Goal: Task Accomplishment & Management: Complete application form

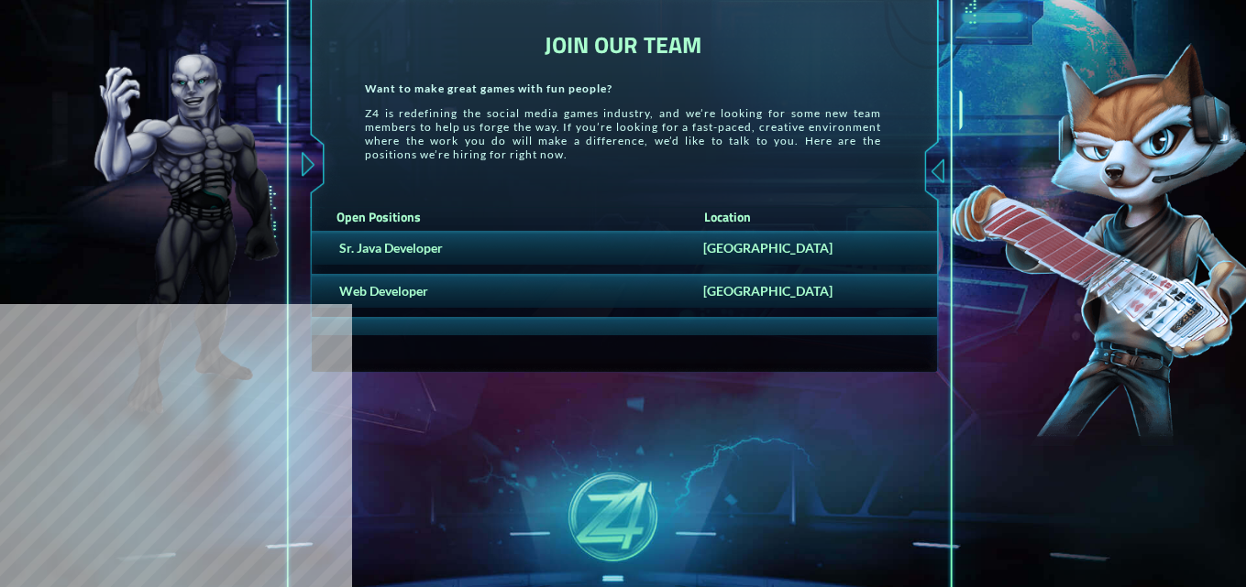
scroll to position [367, 0]
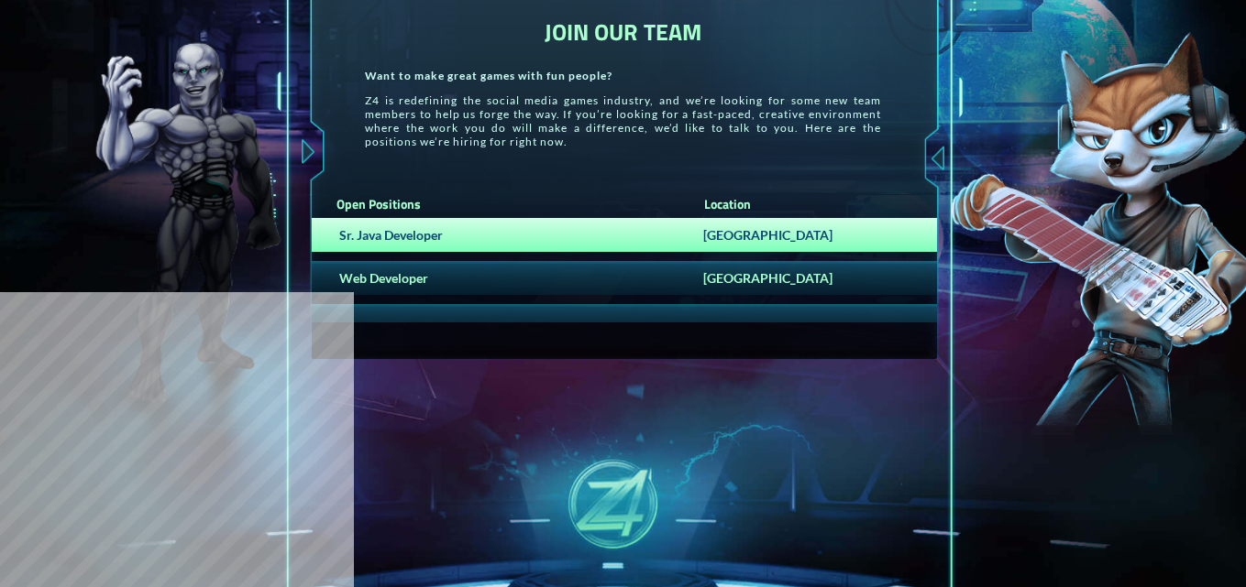
click at [412, 245] on div "Sr. Java Developer [GEOGRAPHIC_DATA]" at bounding box center [625, 235] width 626 height 34
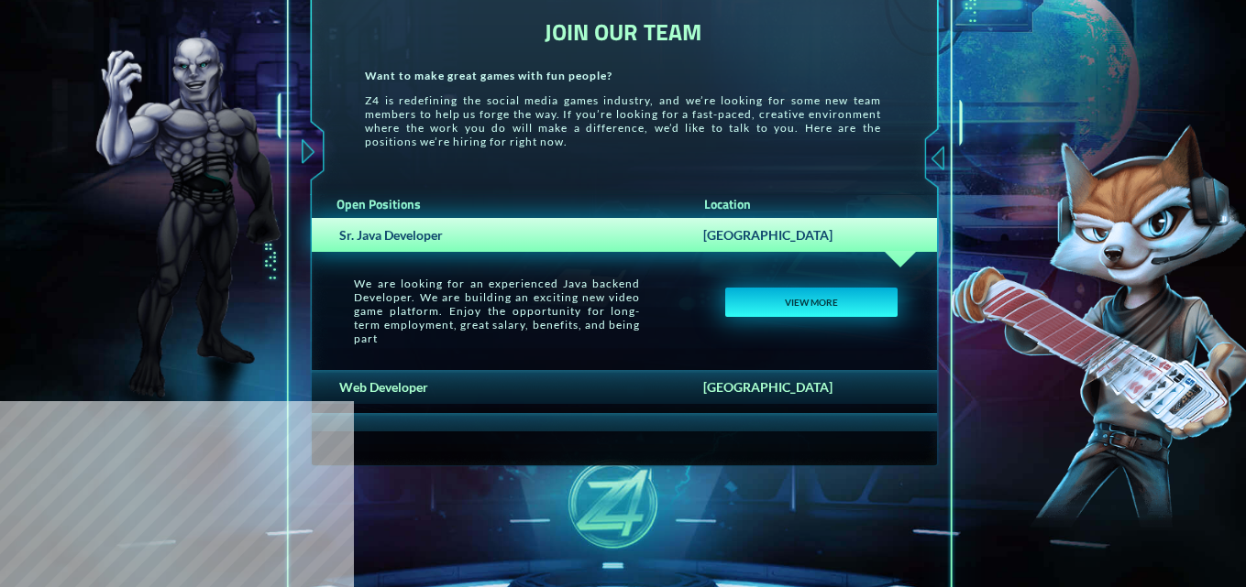
click at [782, 296] on button "VIEW MORE" at bounding box center [810, 302] width 171 height 29
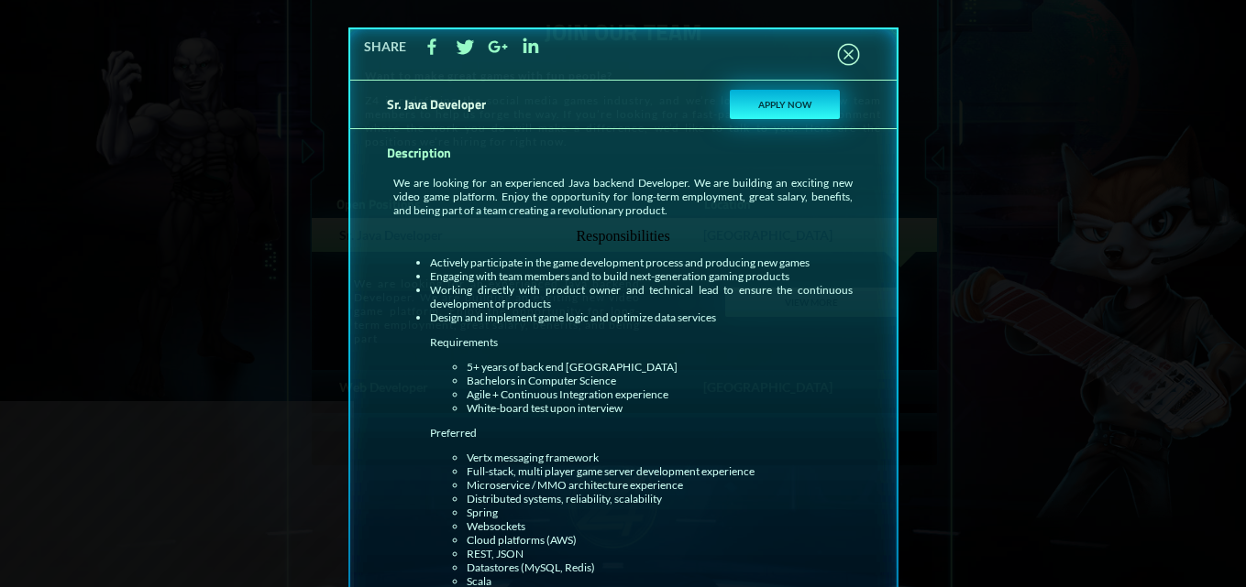
click at [793, 103] on button "APPLY NOW" at bounding box center [785, 104] width 110 height 29
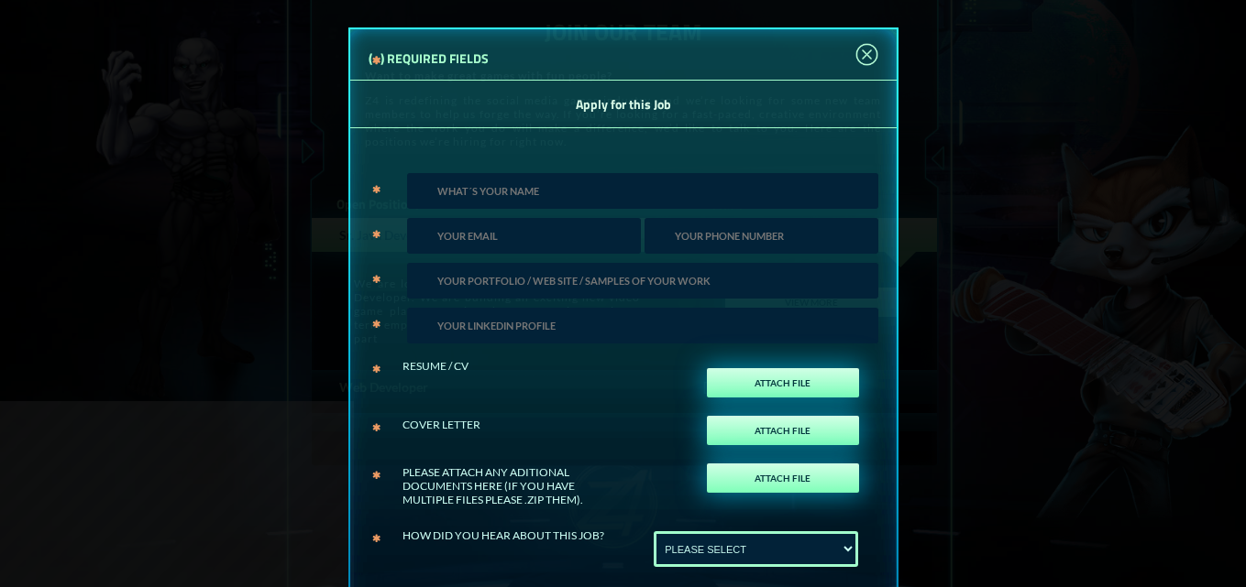
click at [598, 190] on input "text" at bounding box center [642, 191] width 471 height 36
type input "[PERSON_NAME]"
type input "[EMAIL_ADDRESS][DOMAIN_NAME]"
type input "2037048004"
click at [626, 292] on input "url" at bounding box center [642, 281] width 471 height 36
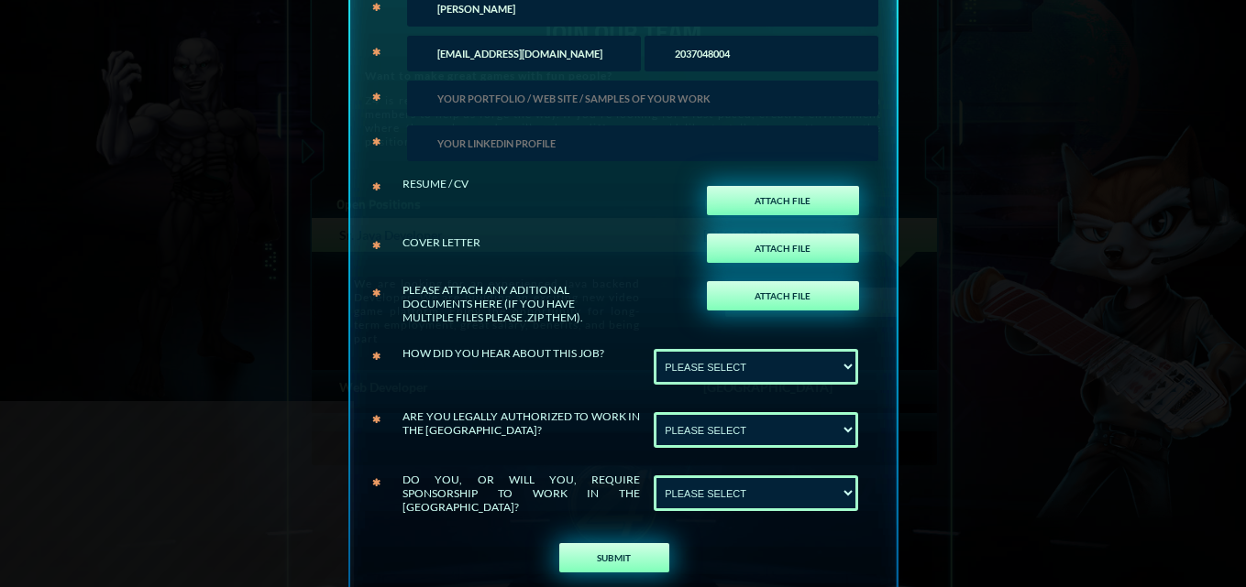
scroll to position [183, 0]
click at [564, 161] on div at bounding box center [639, 142] width 475 height 45
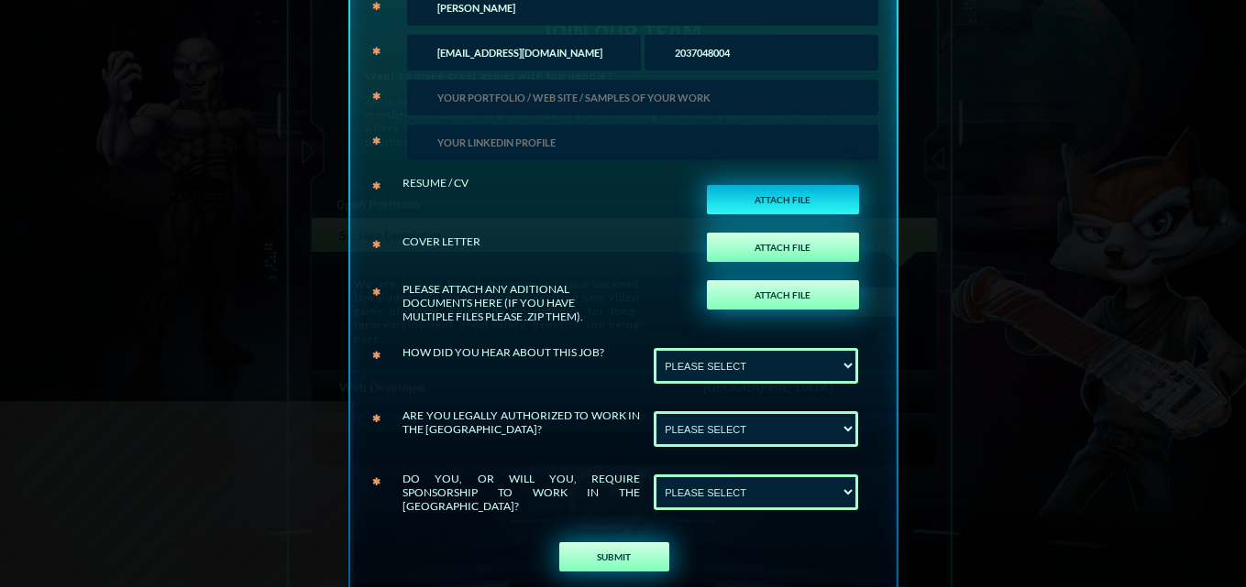
click at [774, 186] on label "ATTACH FILE" at bounding box center [783, 199] width 152 height 29
click at [815, 199] on input "ATTACH FILE" at bounding box center [836, 219] width 42 height 40
type input "C:\fakepath\[PERSON_NAME].pdf"
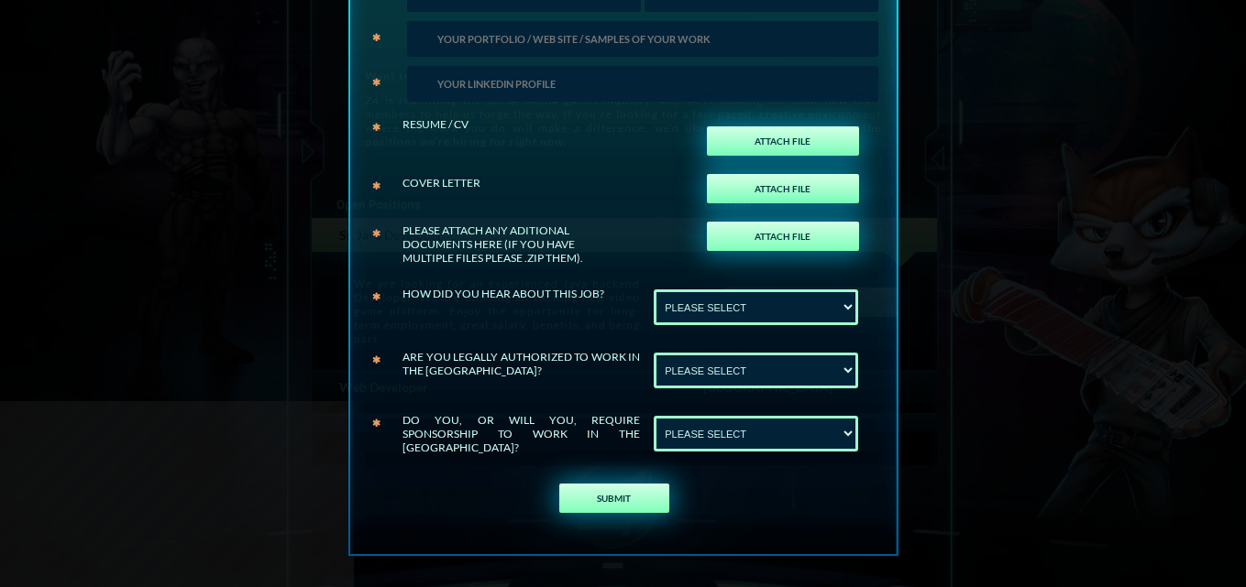
click at [747, 295] on select "PLEASE SELECT Linkedin Upwork" at bounding box center [755, 308] width 204 height 36
select select "Linkedin"
click at [653, 290] on select "PLEASE SELECT Linkedin Upwork" at bounding box center [755, 308] width 204 height 36
click at [709, 356] on select "PLEASE SELECT No Yes" at bounding box center [755, 371] width 204 height 36
click at [653, 353] on select "PLEASE SELECT No Yes" at bounding box center [755, 371] width 204 height 36
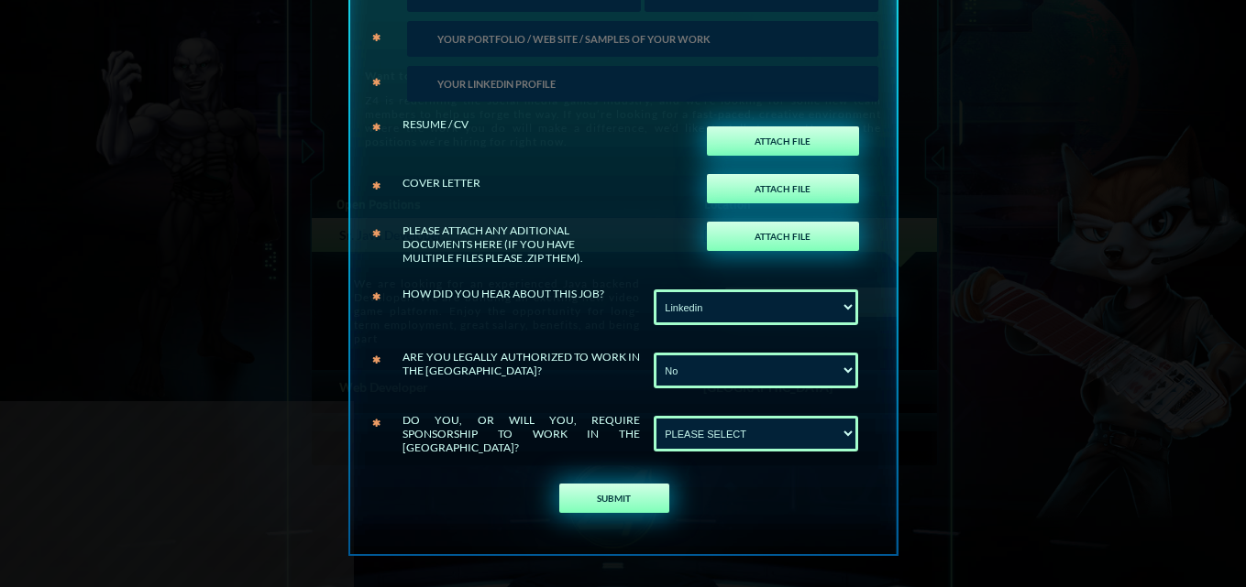
click at [710, 390] on div "PLEASE SELECT No Yes" at bounding box center [758, 370] width 237 height 63
click at [716, 381] on select "PLEASE SELECT No Yes" at bounding box center [755, 371] width 204 height 36
select select "Yes"
click at [653, 353] on select "PLEASE SELECT No Yes" at bounding box center [755, 371] width 204 height 36
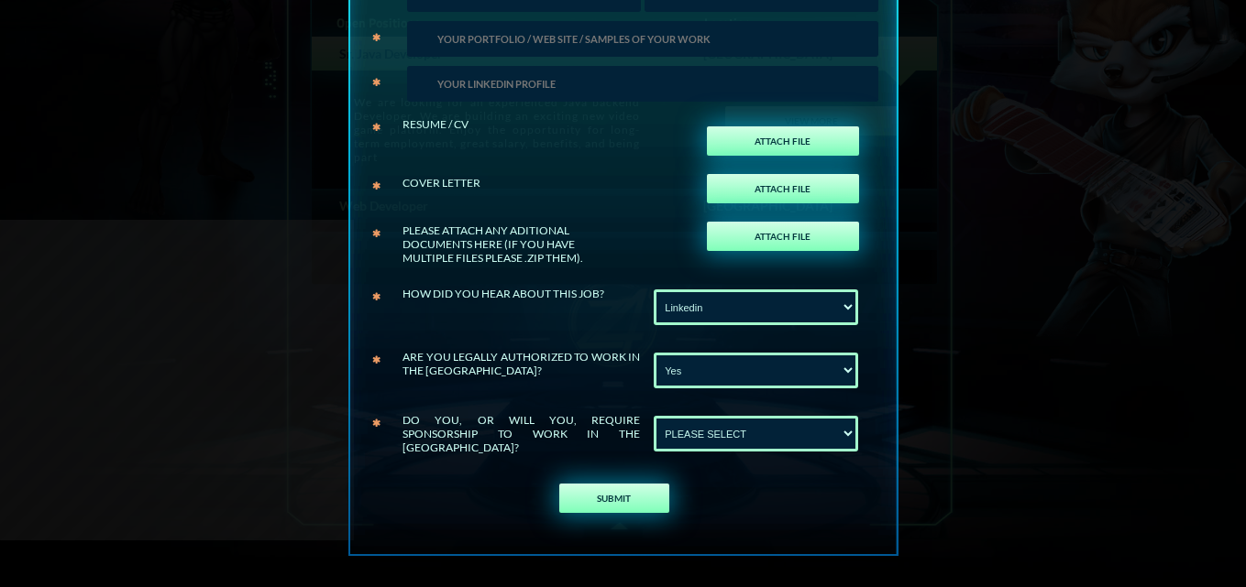
scroll to position [550, 0]
click at [752, 447] on select "PLEASE SELECT No Yes" at bounding box center [755, 434] width 204 height 36
select select "No"
click at [653, 416] on select "PLEASE SELECT No Yes" at bounding box center [755, 434] width 204 height 36
click at [629, 489] on button "SUBMIT" at bounding box center [614, 498] width 110 height 29
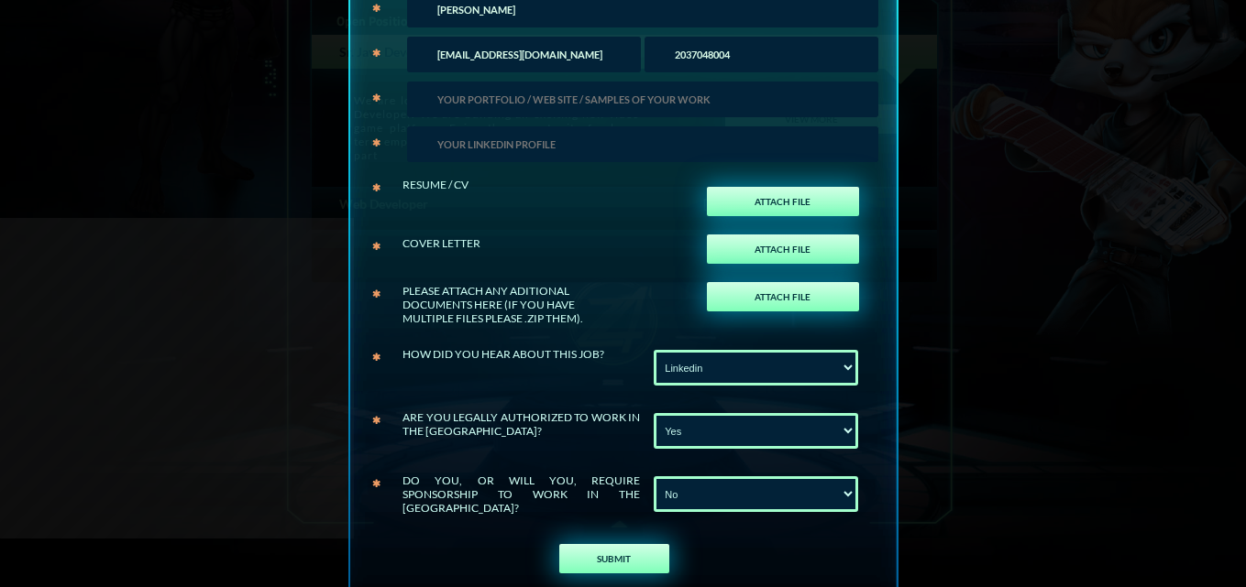
scroll to position [183, 0]
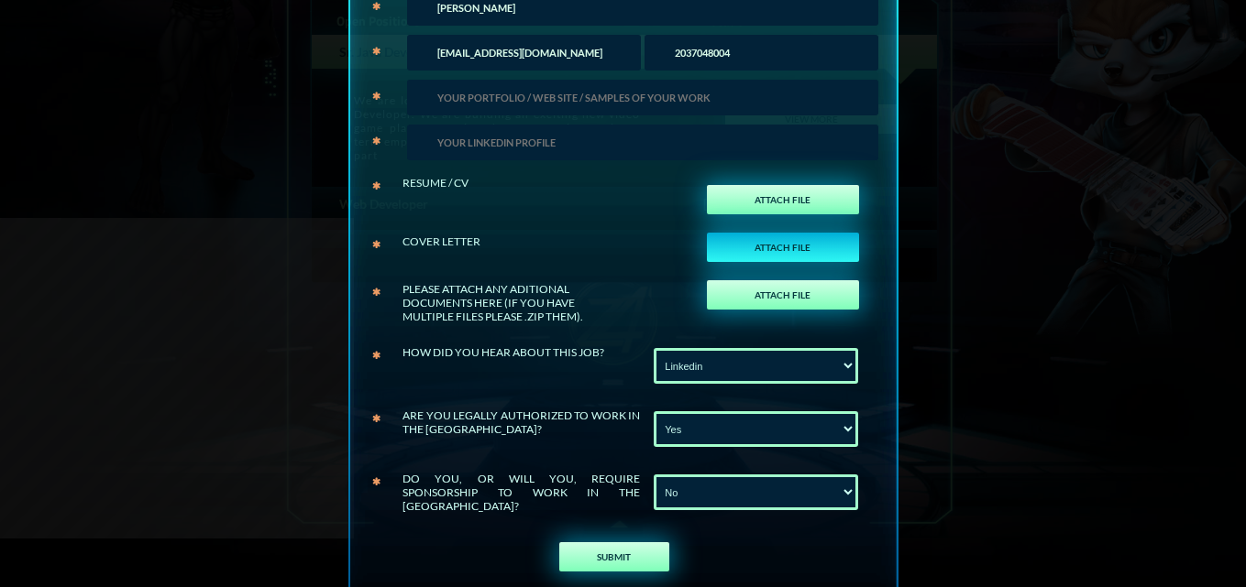
click at [763, 242] on label "ATTACH FILE" at bounding box center [783, 247] width 152 height 29
click at [815, 247] on input "ATTACH FILE" at bounding box center [836, 267] width 42 height 40
type input "C:\fakepath\[PERSON_NAME].pdf"
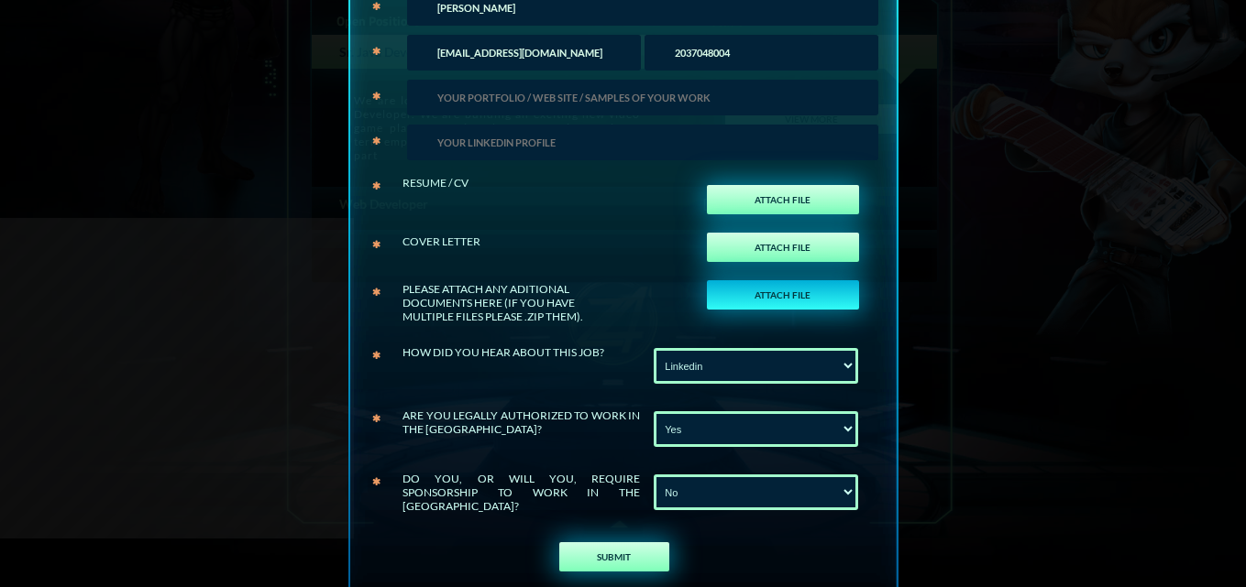
click at [764, 294] on label "ATTACH FILE" at bounding box center [783, 294] width 152 height 29
click at [815, 294] on input "ATTACH FILE" at bounding box center [836, 314] width 42 height 40
type input "C:\fakepath\[PERSON_NAME].pdf"
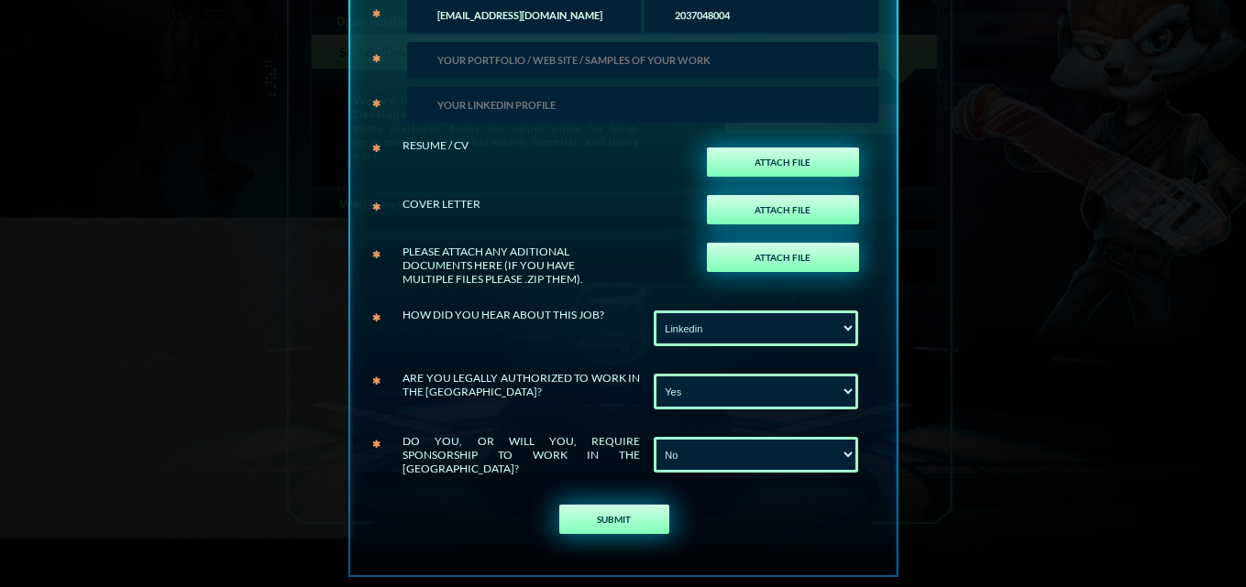
scroll to position [242, 0]
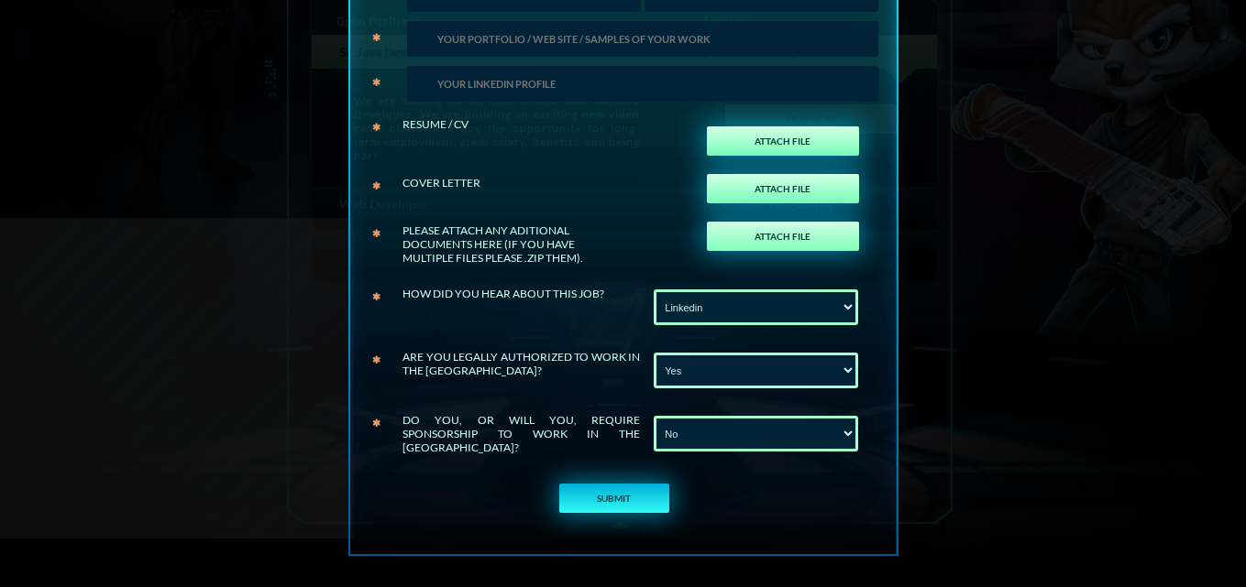
click at [626, 503] on button "SUBMIT" at bounding box center [614, 498] width 110 height 29
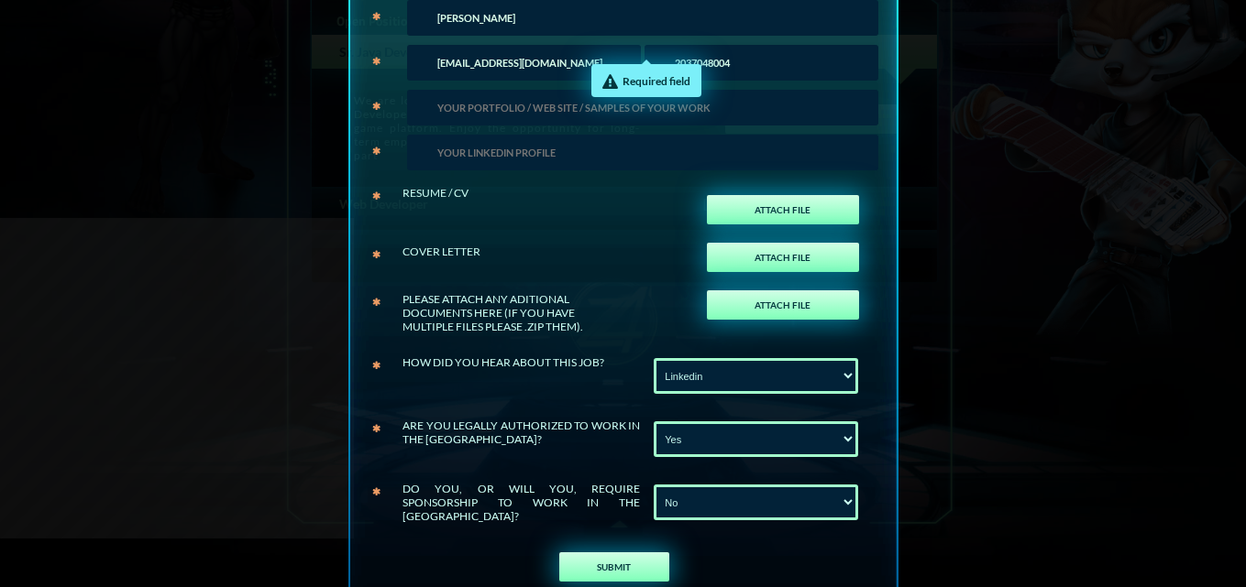
scroll to position [59, 0]
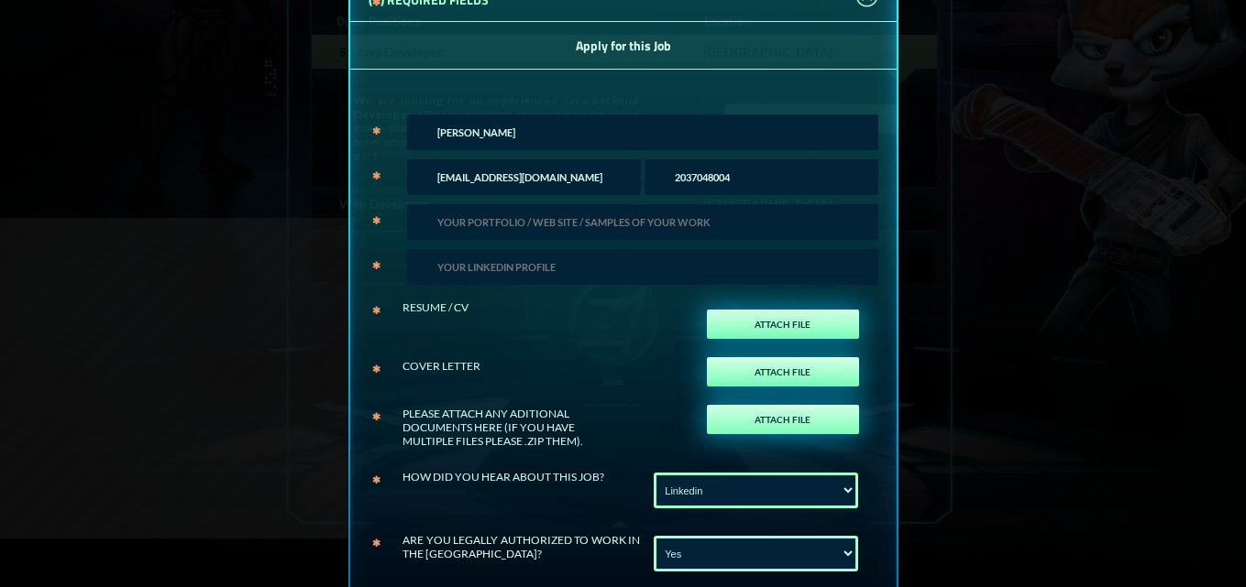
click at [522, 217] on input "url" at bounding box center [642, 222] width 471 height 36
paste input "[URL][DOMAIN_NAME][DOMAIN_NAME]"
type input "[URL][DOMAIN_NAME][DOMAIN_NAME]"
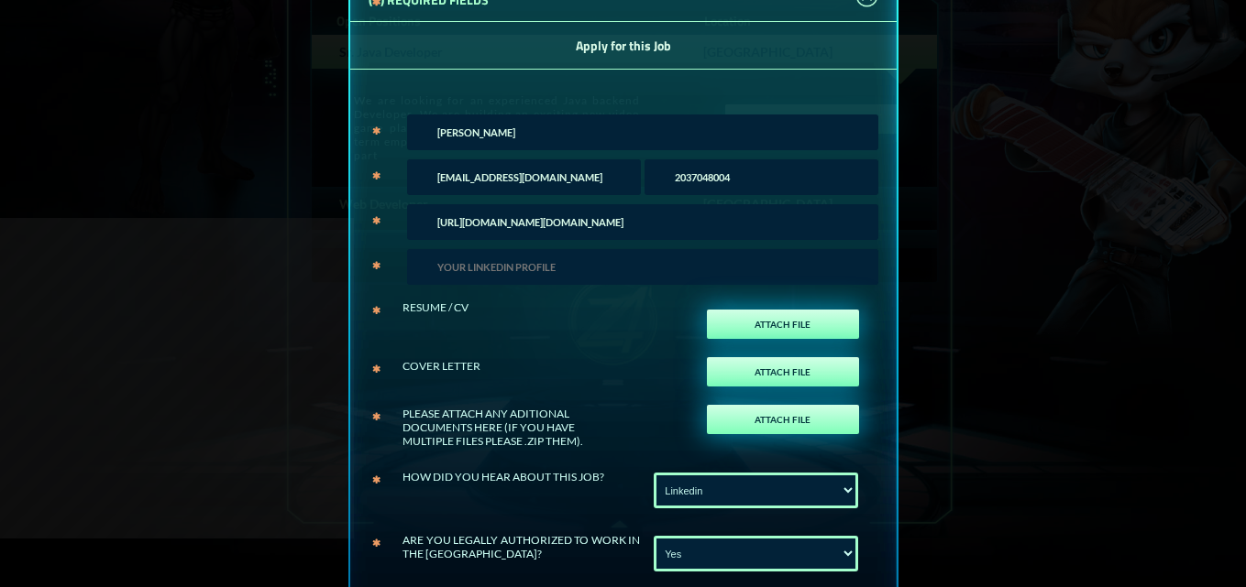
click at [569, 269] on input "text" at bounding box center [642, 267] width 471 height 36
click at [598, 248] on div at bounding box center [639, 267] width 475 height 45
click at [609, 267] on input "text" at bounding box center [642, 267] width 471 height 36
paste input "[URL][DOMAIN_NAME]"
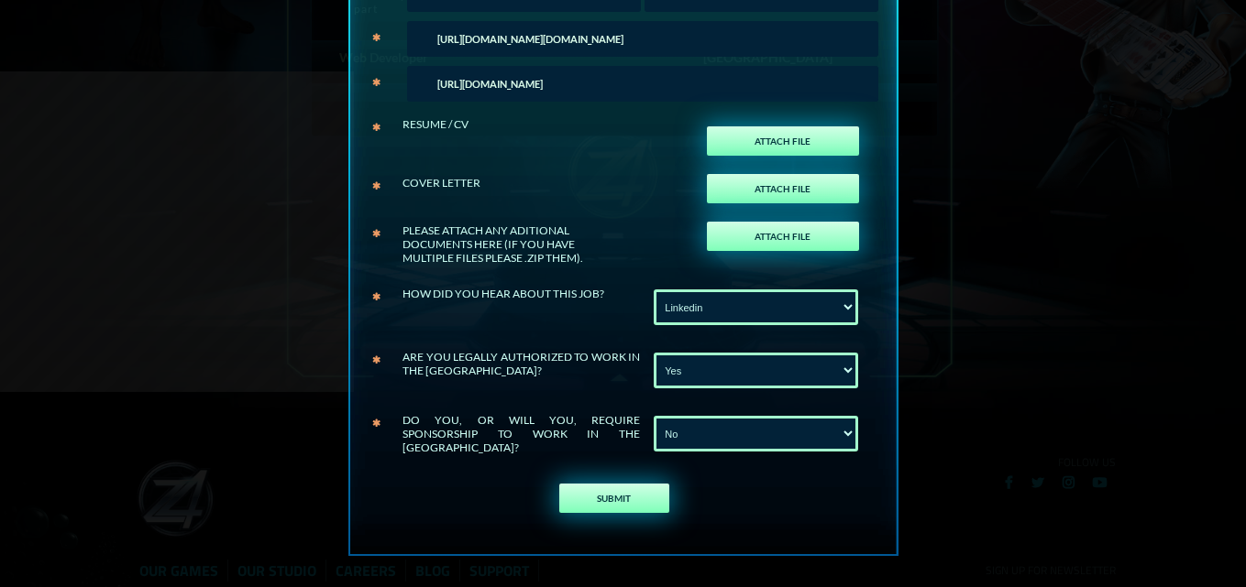
scroll to position [825, 0]
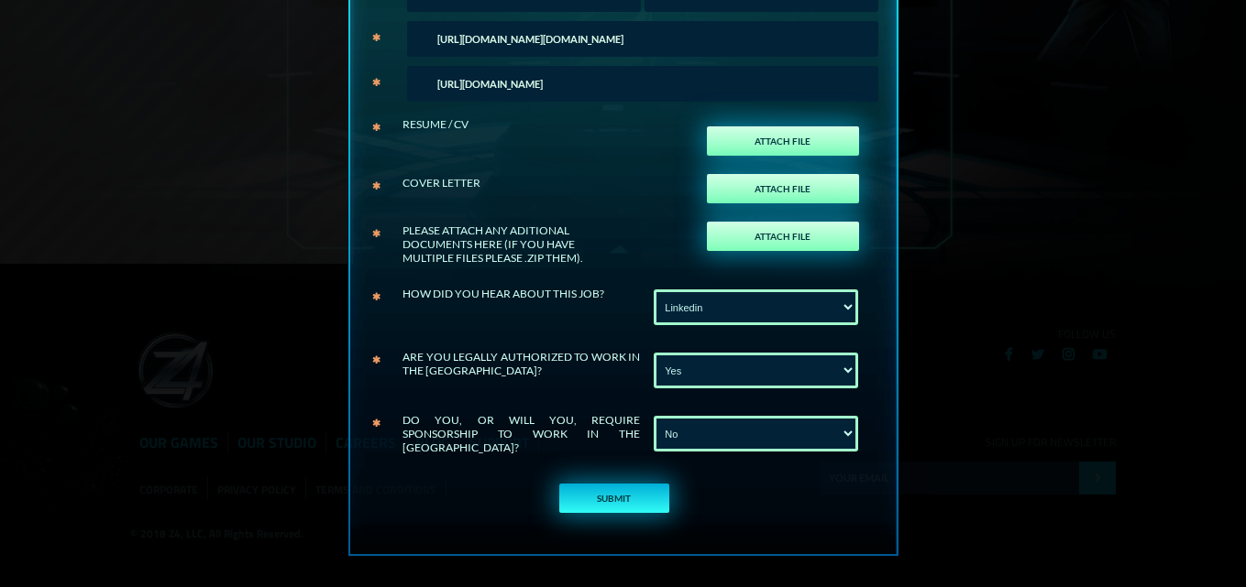
type input "[URL][DOMAIN_NAME]"
click at [626, 502] on button "SUBMIT" at bounding box center [614, 498] width 110 height 29
